Goal: Task Accomplishment & Management: Manage account settings

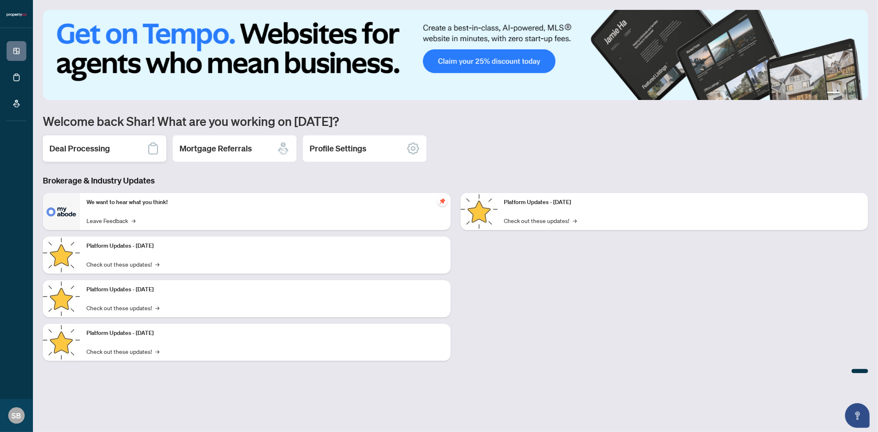
click at [84, 142] on div "Deal Processing" at bounding box center [104, 148] width 123 height 26
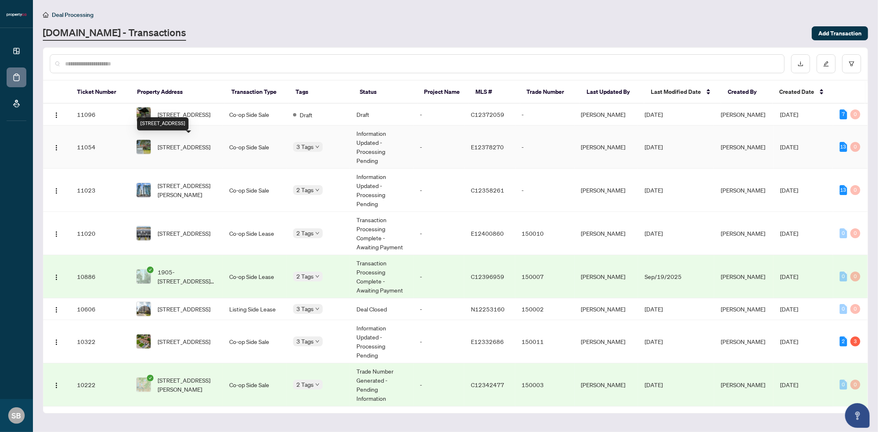
click at [172, 144] on span "[STREET_ADDRESS]" at bounding box center [184, 146] width 53 height 9
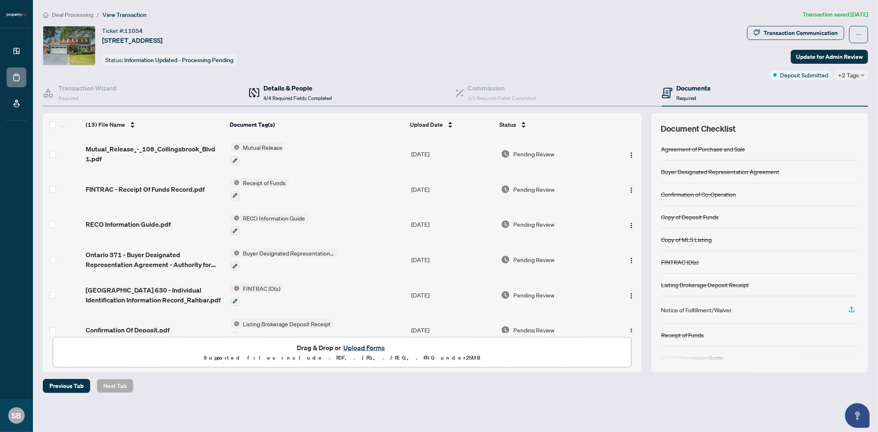
click at [290, 95] on span "4/4 Required Fields Completed" at bounding box center [297, 98] width 68 height 6
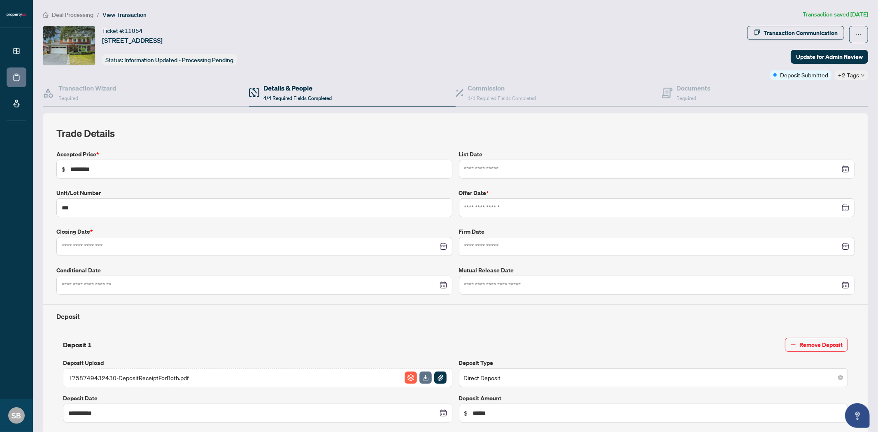
type input "**********"
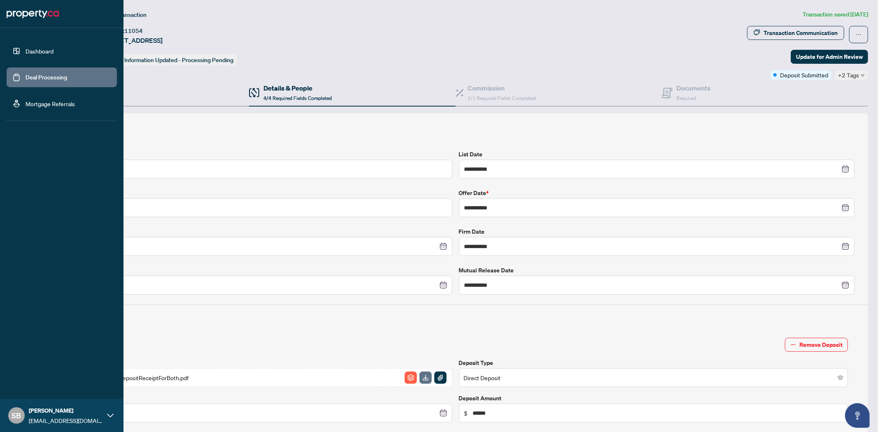
click at [26, 80] on link "Deal Processing" at bounding box center [47, 77] width 42 height 7
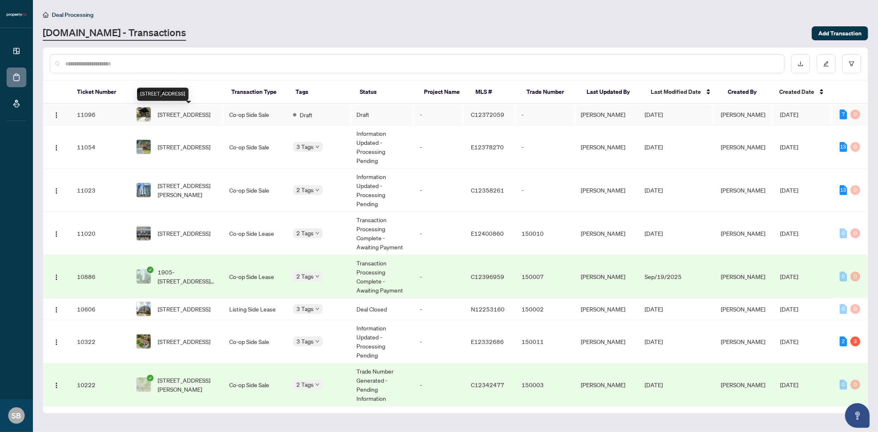
click at [171, 112] on span "[STREET_ADDRESS]" at bounding box center [184, 114] width 53 height 9
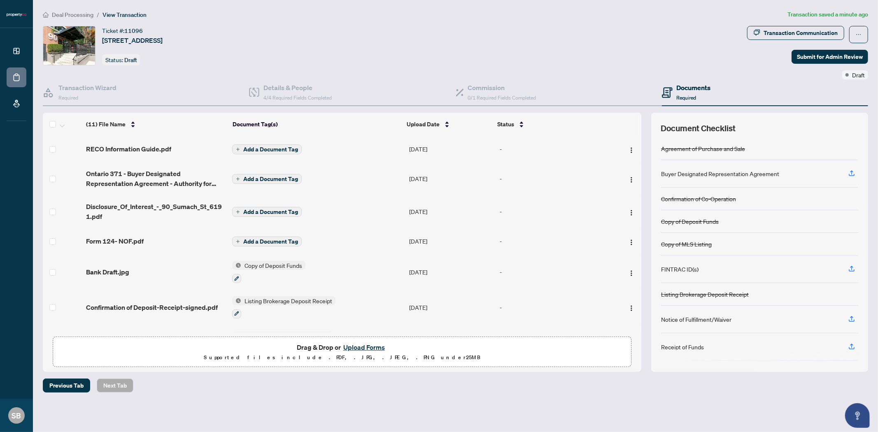
click at [290, 151] on span "Add a Document Tag" at bounding box center [270, 149] width 55 height 6
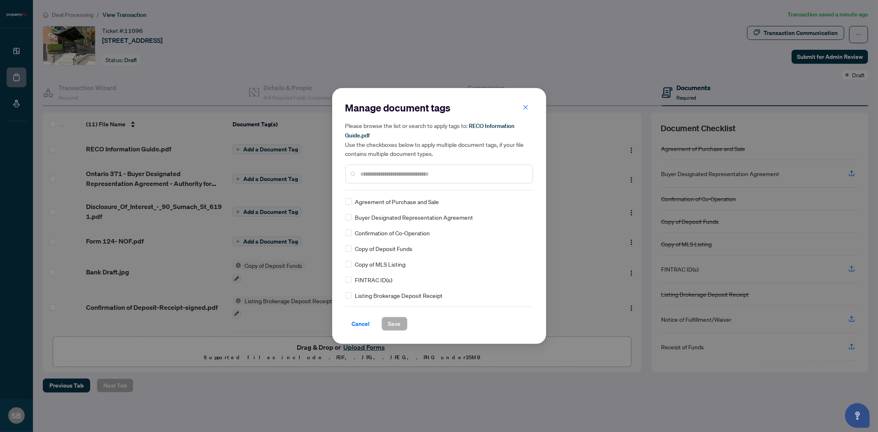
click at [366, 172] on input "text" at bounding box center [442, 174] width 165 height 9
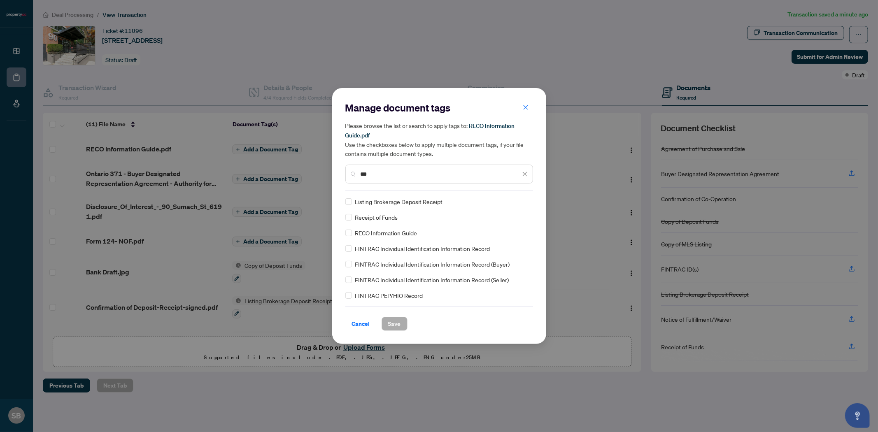
type input "***"
click at [388, 322] on span "Save" at bounding box center [394, 323] width 13 height 13
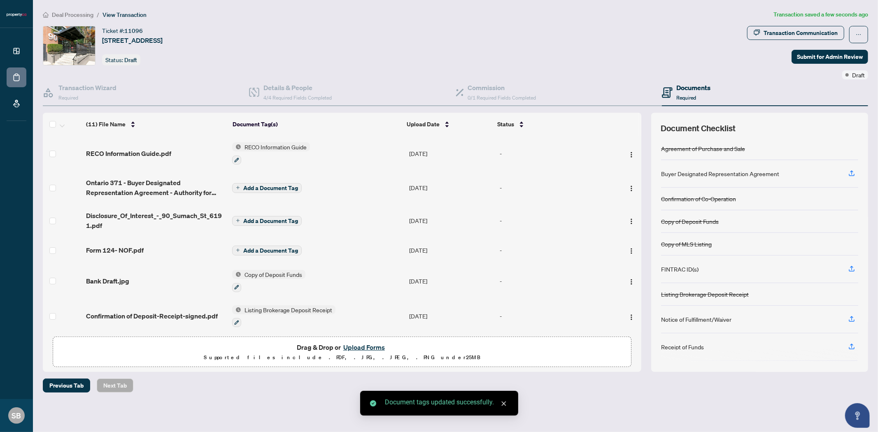
click at [274, 186] on span "Add a Document Tag" at bounding box center [270, 188] width 55 height 6
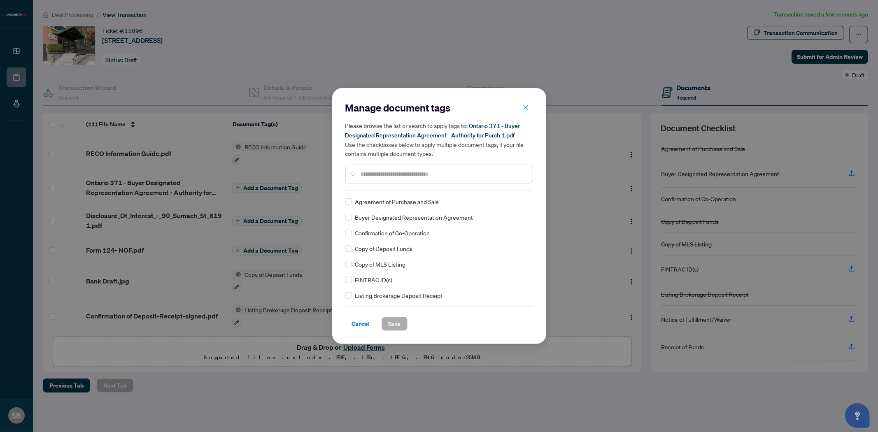
click at [387, 170] on input "text" at bounding box center [442, 174] width 165 height 9
click at [399, 322] on span "Save" at bounding box center [394, 323] width 13 height 13
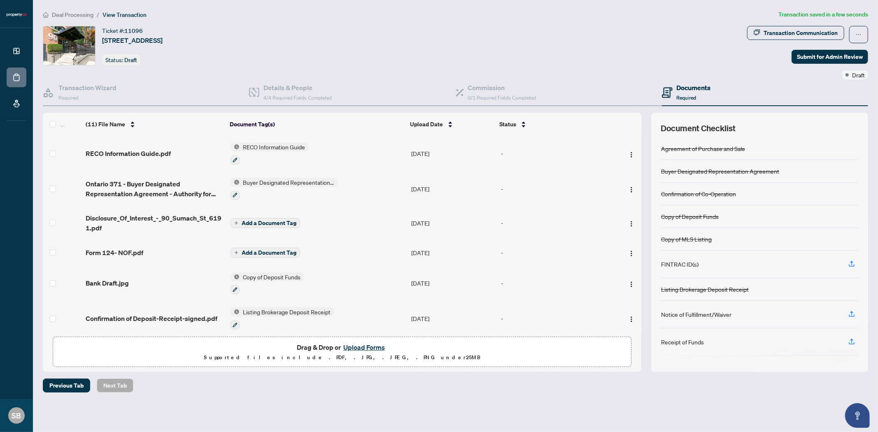
click at [242, 252] on span "Add a Document Tag" at bounding box center [269, 253] width 55 height 6
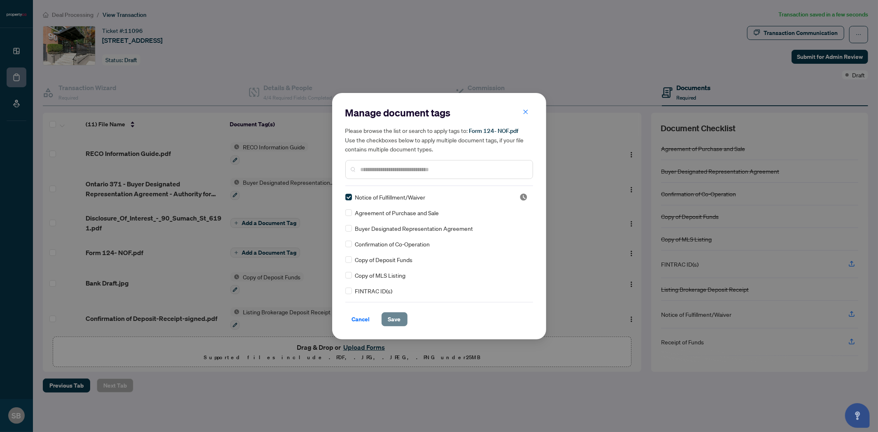
click at [397, 324] on span "Save" at bounding box center [394, 319] width 13 height 13
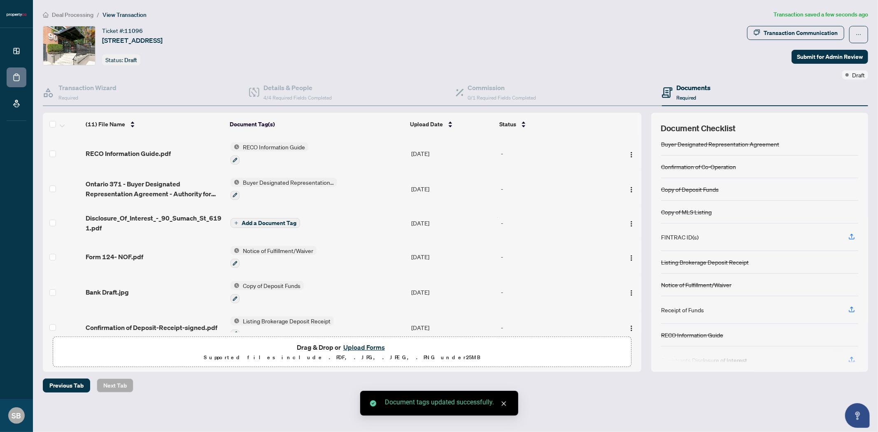
scroll to position [42, 0]
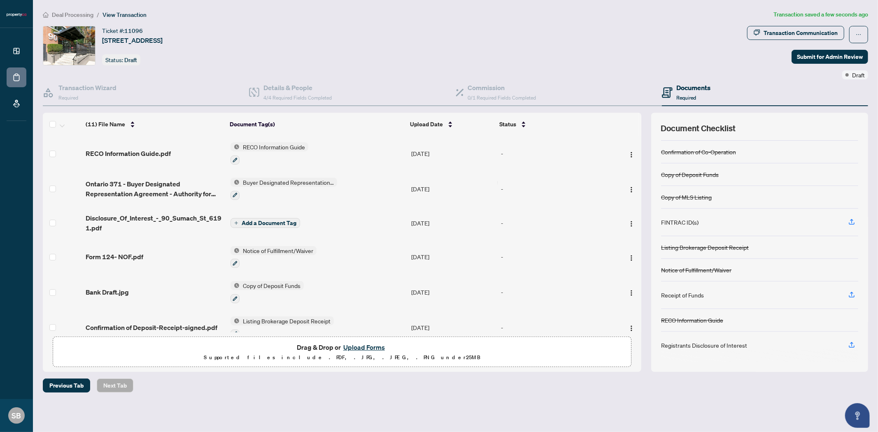
click at [245, 225] on button "Add a Document Tag" at bounding box center [265, 223] width 70 height 10
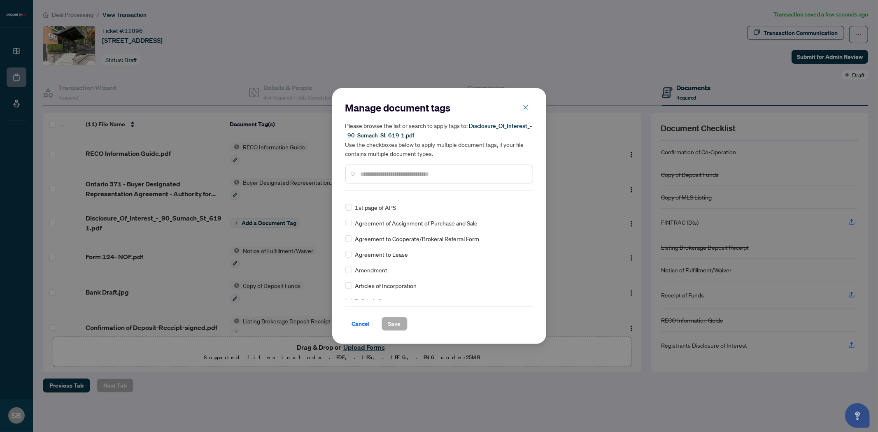
scroll to position [183, 0]
click at [383, 174] on input "text" at bounding box center [442, 174] width 165 height 9
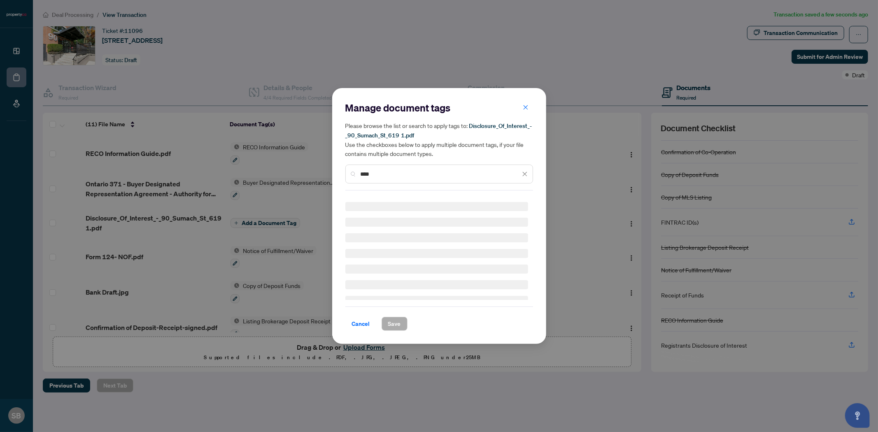
scroll to position [0, 0]
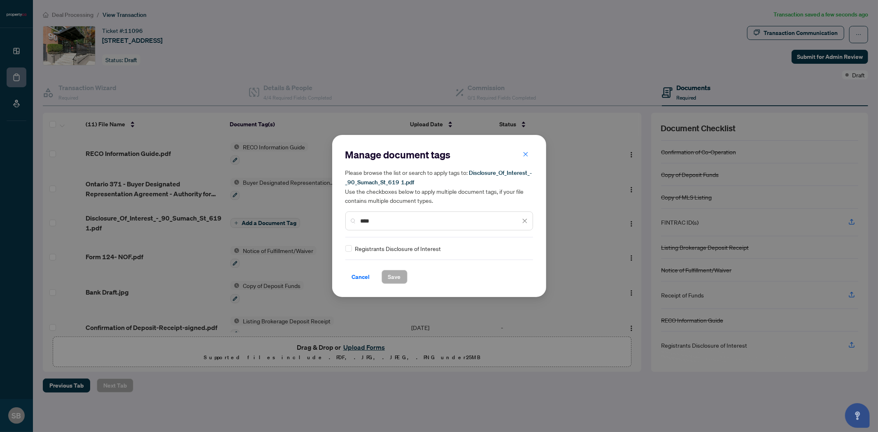
type input "****"
click at [392, 282] on span "Save" at bounding box center [394, 276] width 13 height 13
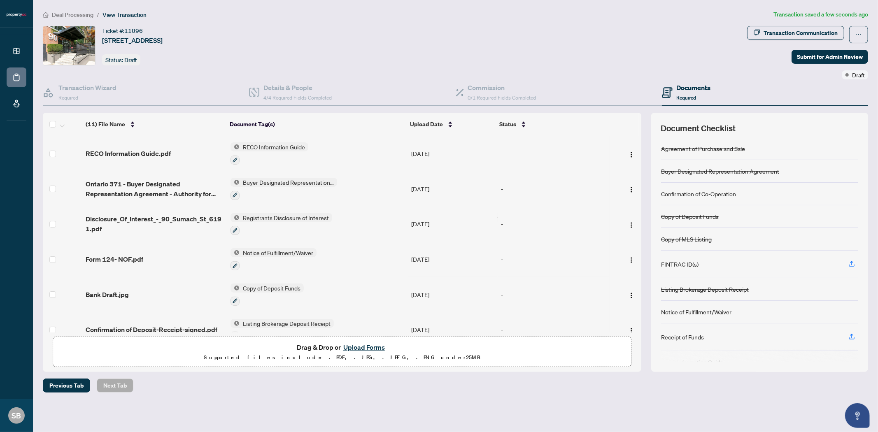
scroll to position [37, 0]
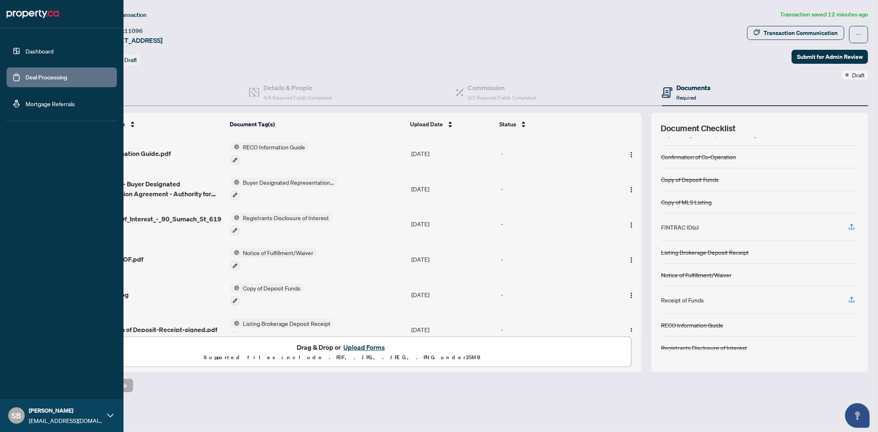
drag, startPoint x: 35, startPoint y: 80, endPoint x: 56, endPoint y: 93, distance: 24.8
click at [35, 80] on link "Deal Processing" at bounding box center [47, 77] width 42 height 7
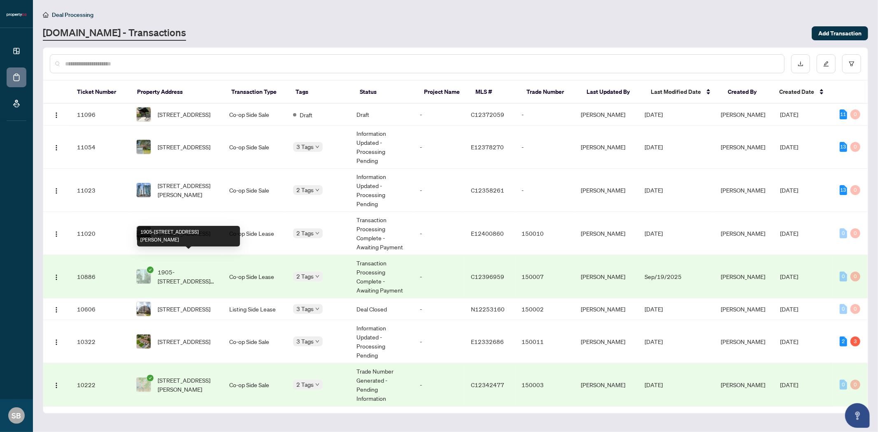
click at [194, 267] on span "1905-[STREET_ADDRESS][PERSON_NAME]" at bounding box center [187, 276] width 58 height 18
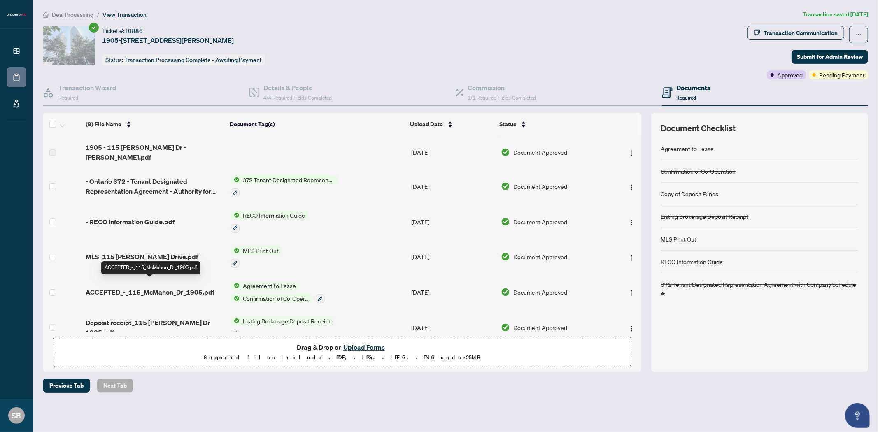
click at [130, 287] on span "ACCEPTED_-_115_McMahon_Dr_1905.pdf" at bounding box center [150, 292] width 129 height 10
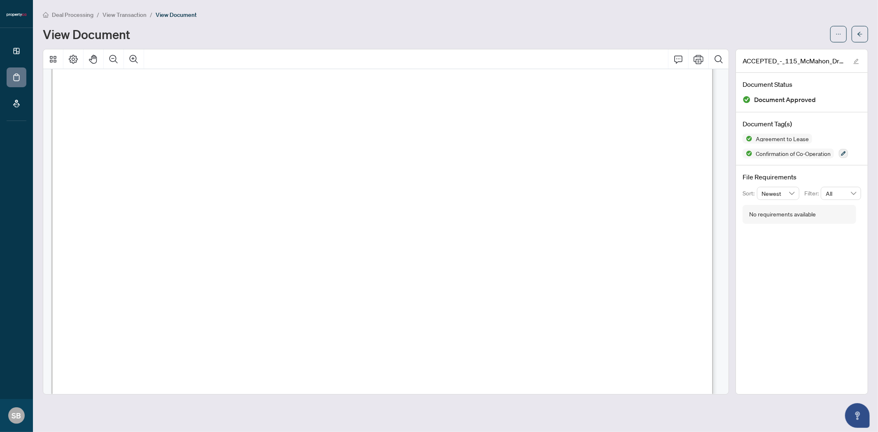
scroll to position [183, 0]
click at [525, 188] on span "The Tenant will pay to the said Landlord monthly and every month during the sai…" at bounding box center [403, 188] width 527 height 10
